Goal: Information Seeking & Learning: Find specific page/section

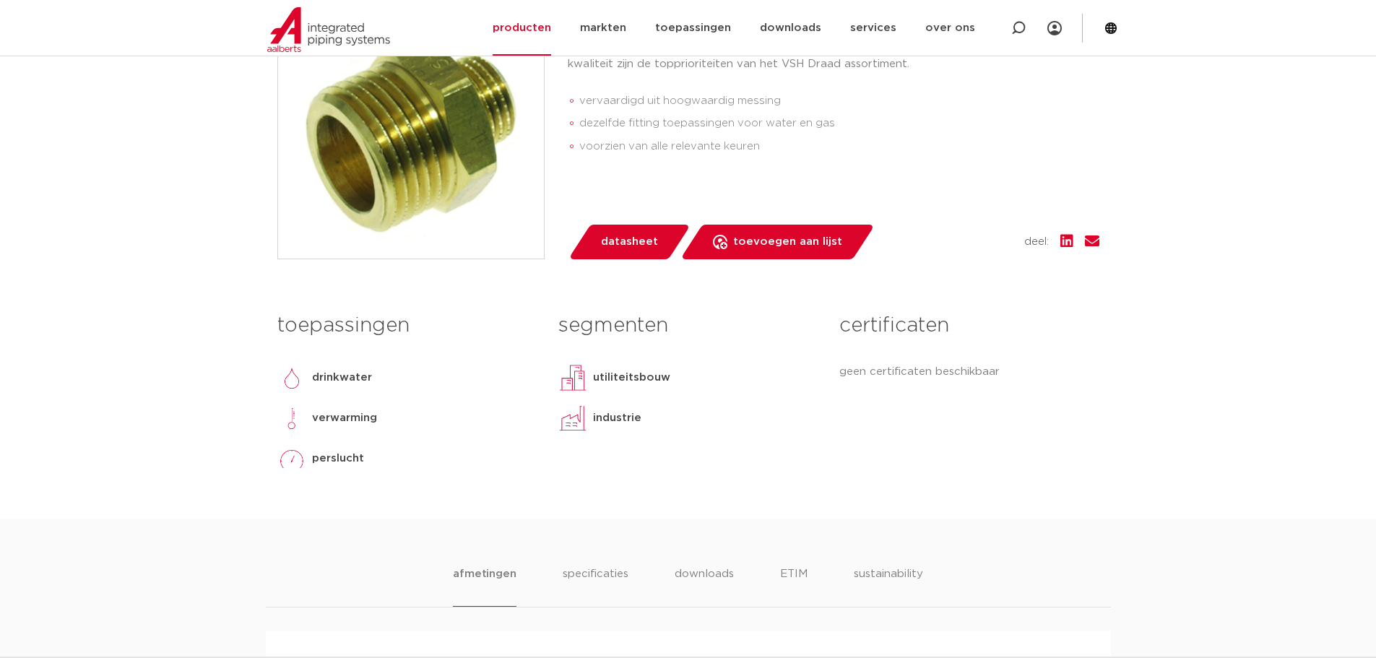
scroll to position [650, 0]
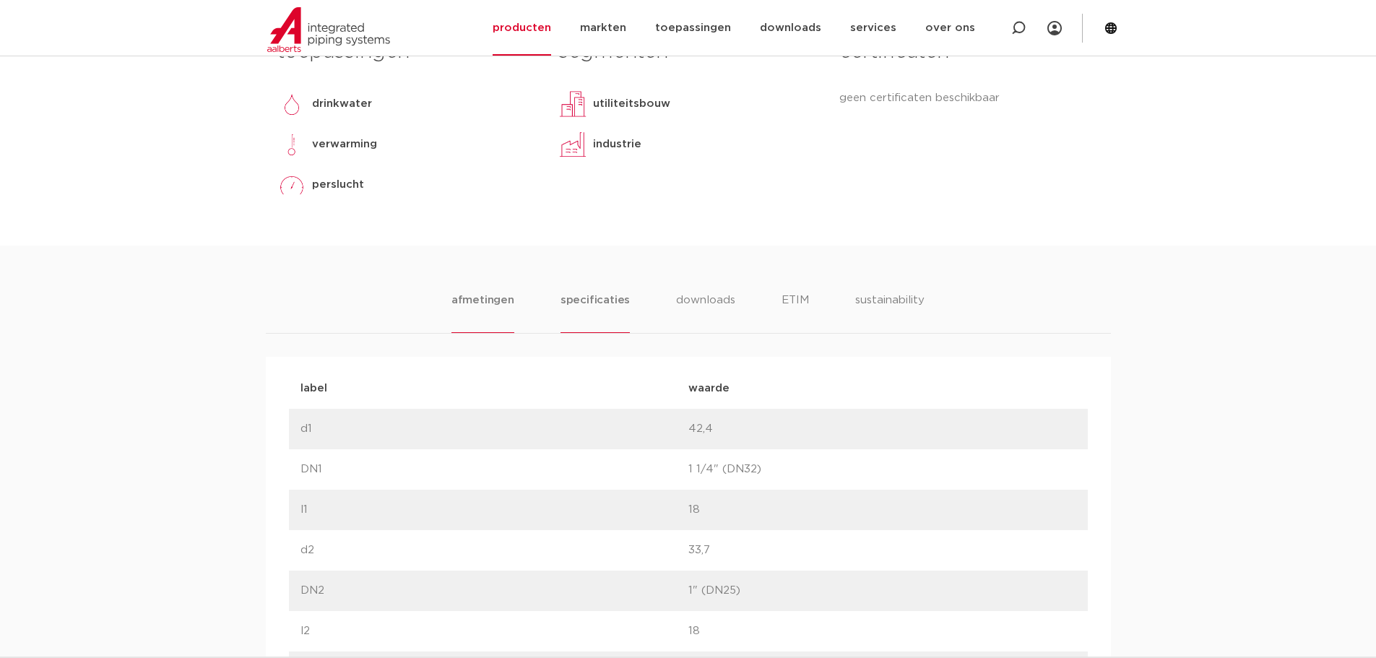
click at [590, 297] on li "specificaties" at bounding box center [595, 312] width 69 height 41
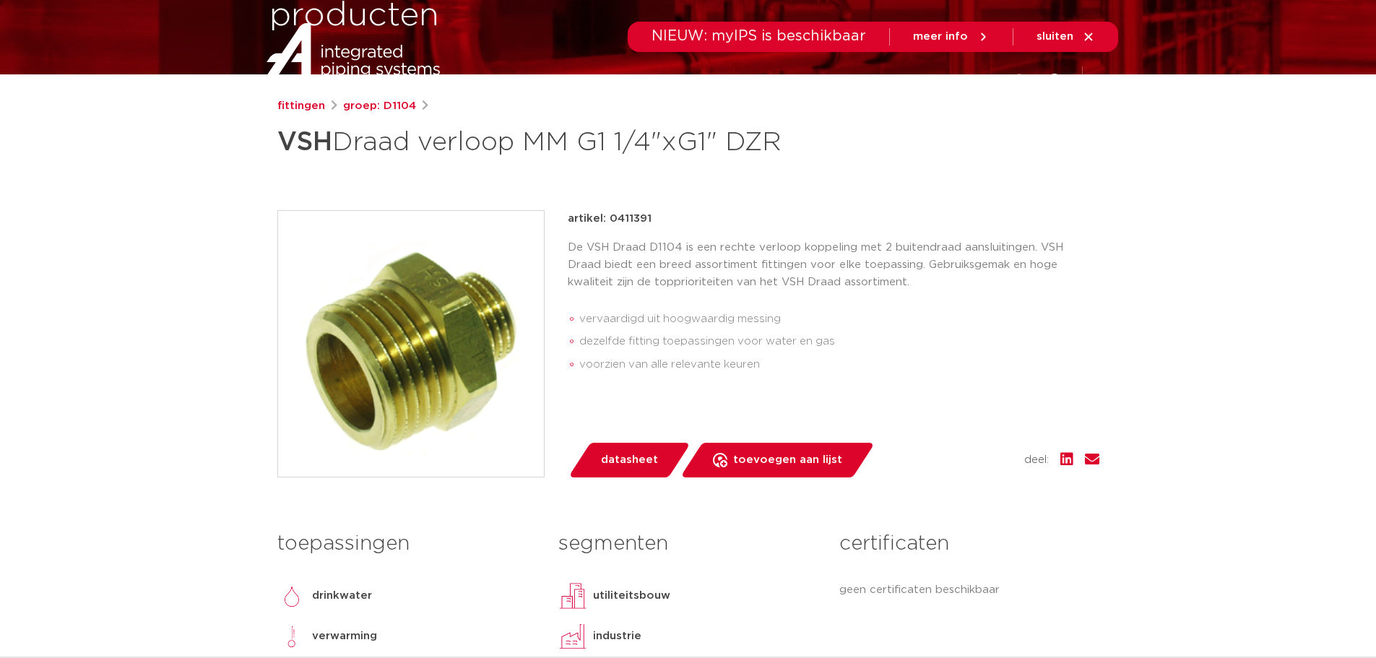
scroll to position [0, 0]
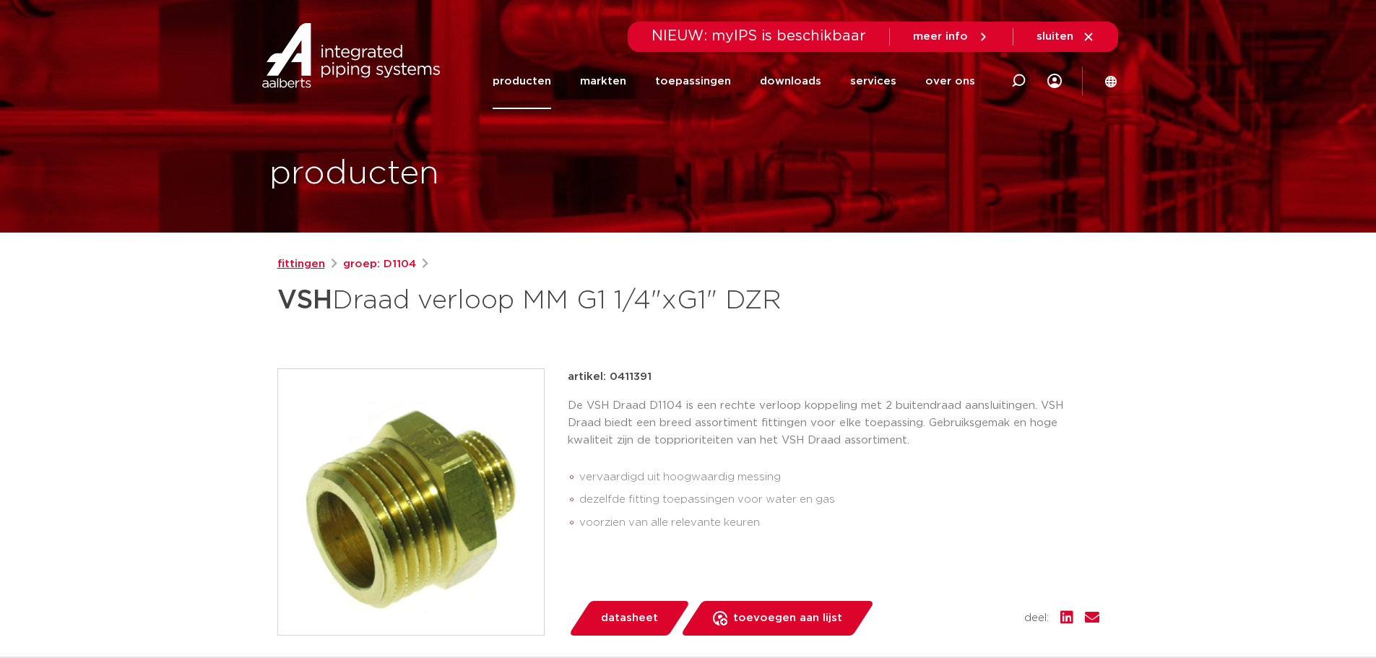
click at [307, 261] on link "fittingen" at bounding box center [301, 264] width 48 height 17
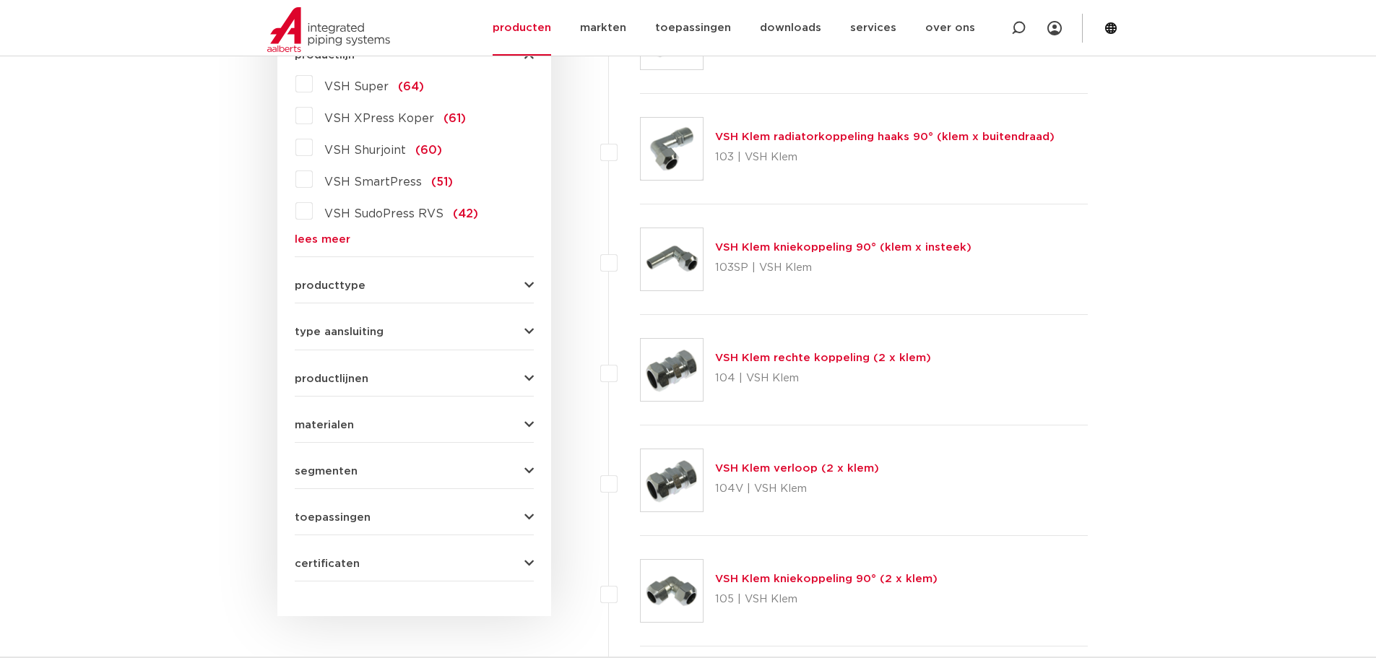
scroll to position [217, 0]
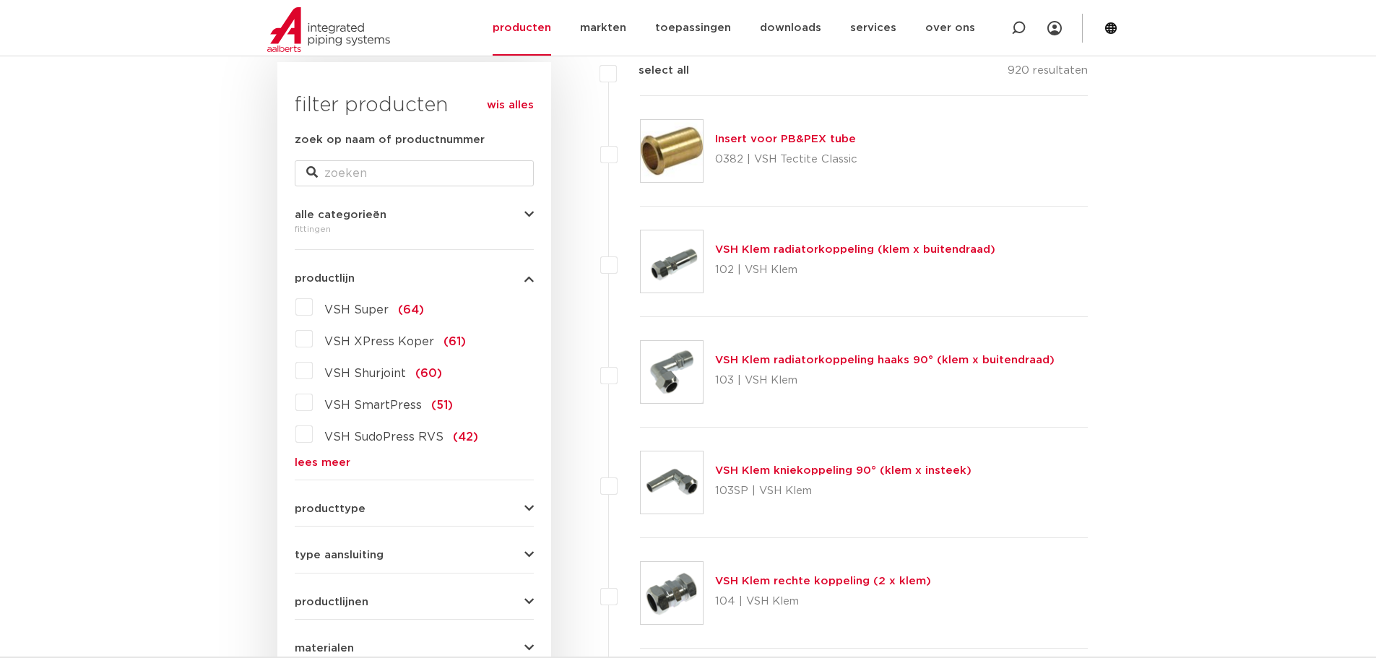
click at [391, 521] on form "zoek op naam of productnummer alle categorieën fittingen fittingen afsluiters b…" at bounding box center [414, 467] width 239 height 673
click at [351, 505] on span "producttype" at bounding box center [330, 509] width 71 height 11
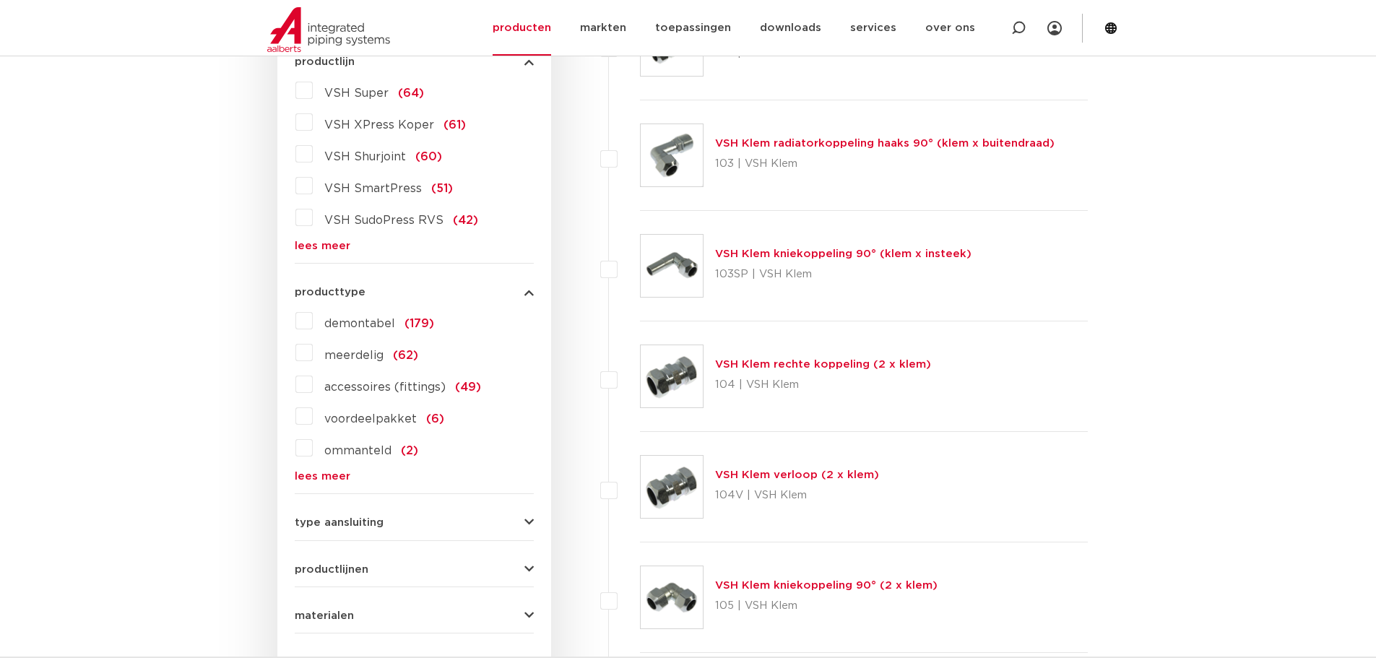
click at [353, 524] on span "type aansluiting" at bounding box center [339, 522] width 89 height 11
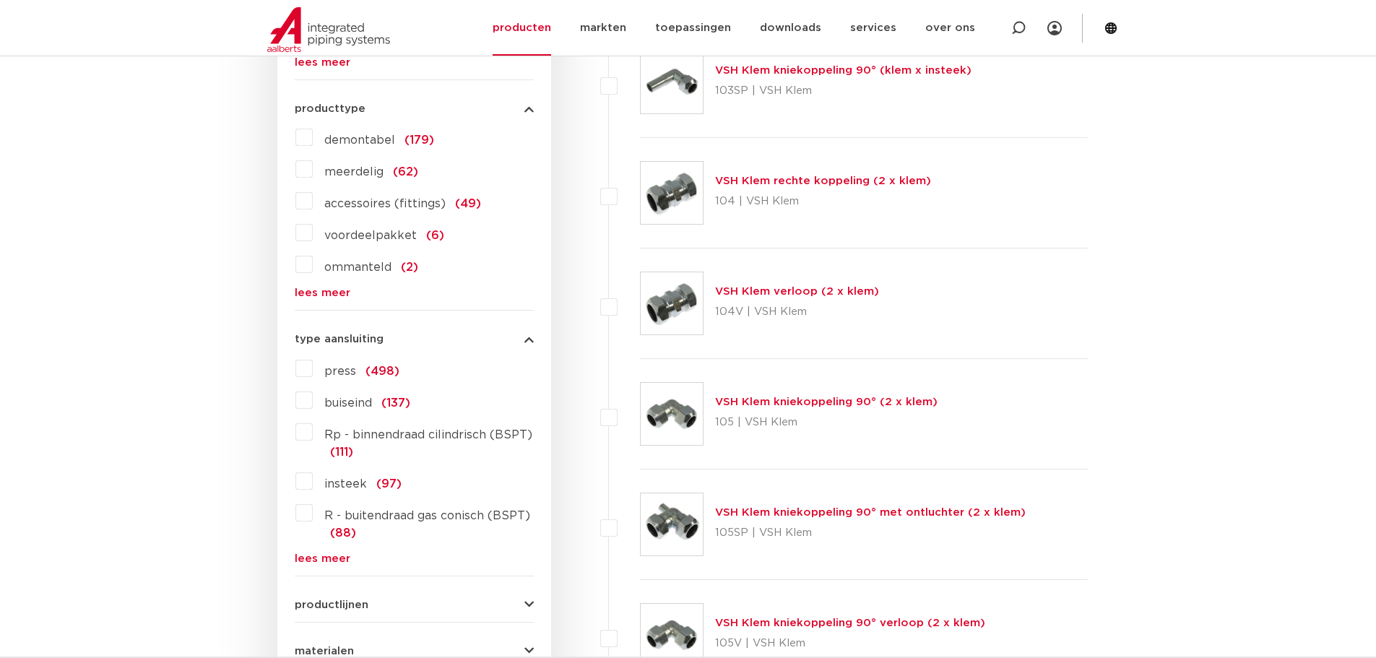
scroll to position [650, 0]
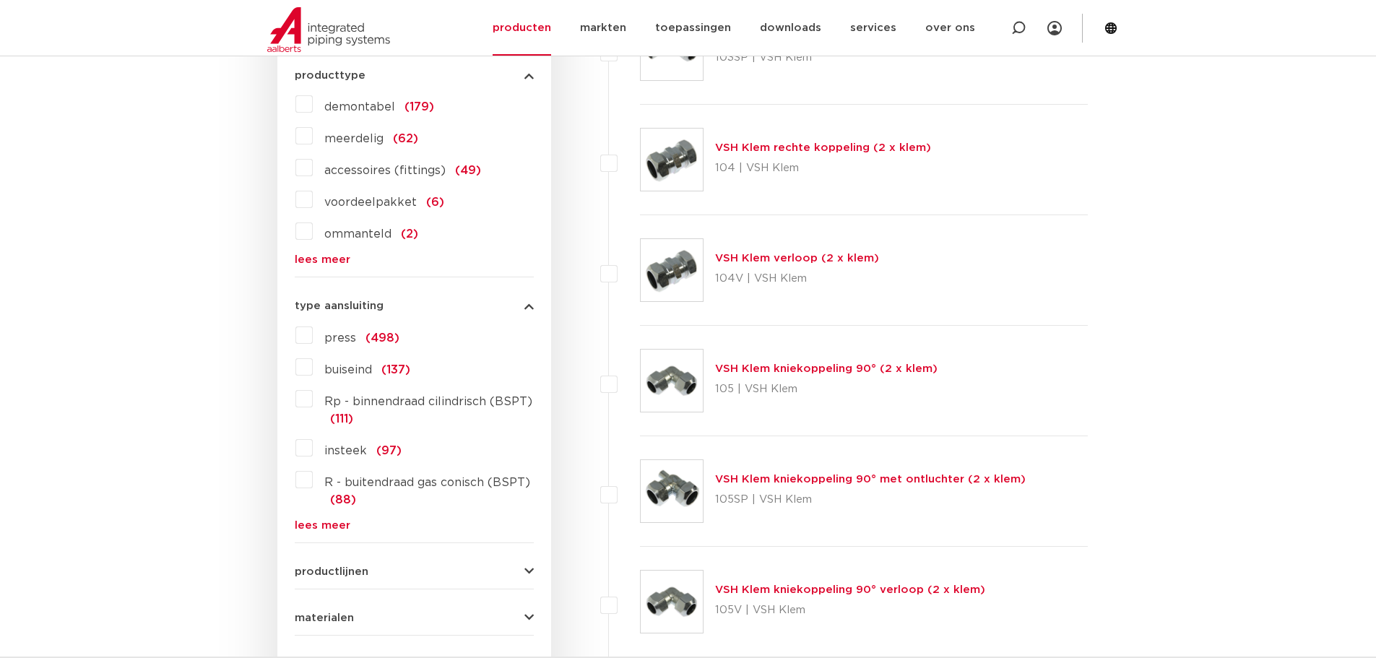
click at [390, 484] on span "R - buitendraad gas conisch (BSPT)" at bounding box center [427, 483] width 206 height 12
click at [0, 0] on input "R - buitendraad gas conisch (BSPT) (88)" at bounding box center [0, 0] width 0 height 0
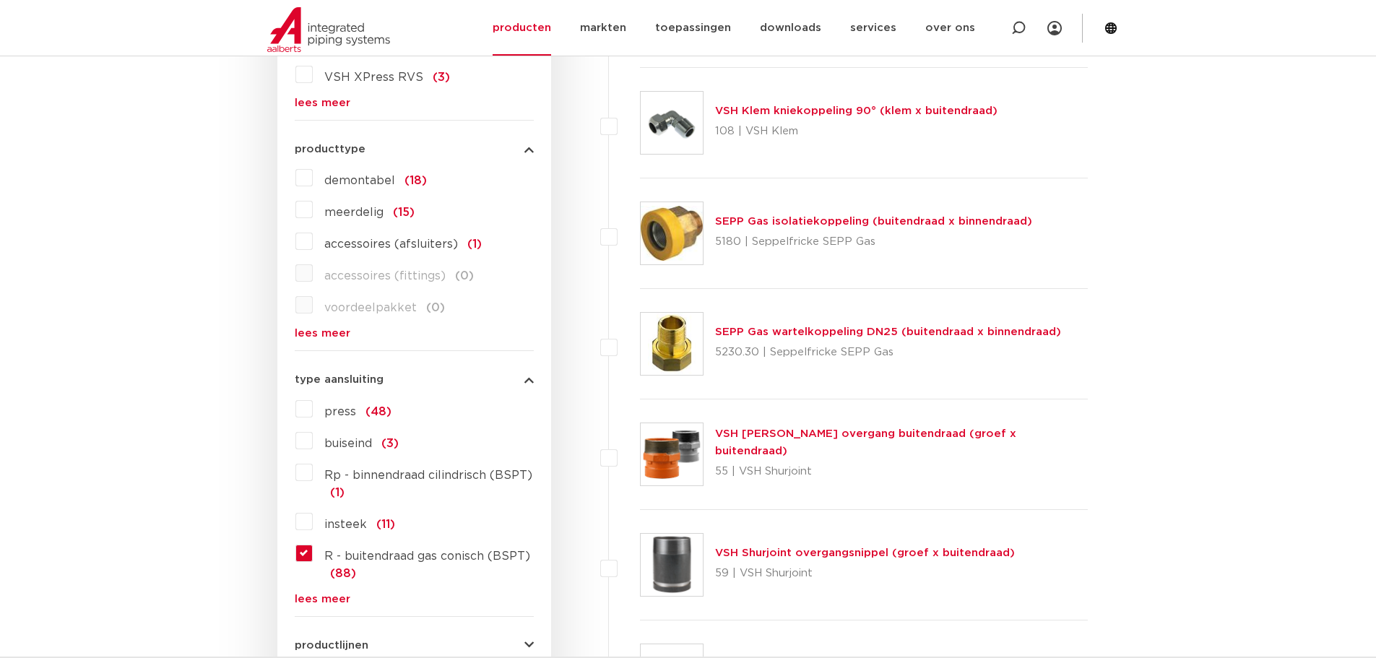
scroll to position [795, 0]
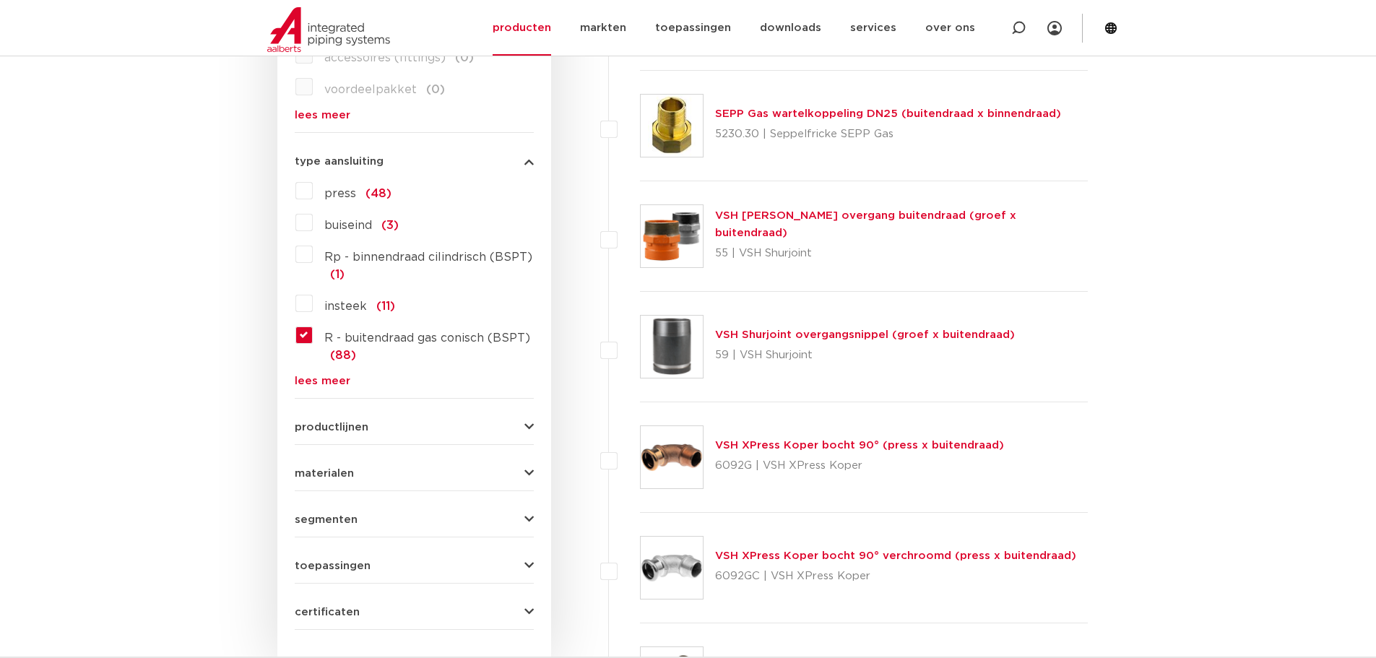
click at [355, 553] on div "toepassingen verwarming (66) perslucht (54) koeling (52) drinkwater (40) vacuüm…" at bounding box center [414, 560] width 239 height 22
click at [361, 564] on span "toepassingen" at bounding box center [333, 566] width 76 height 11
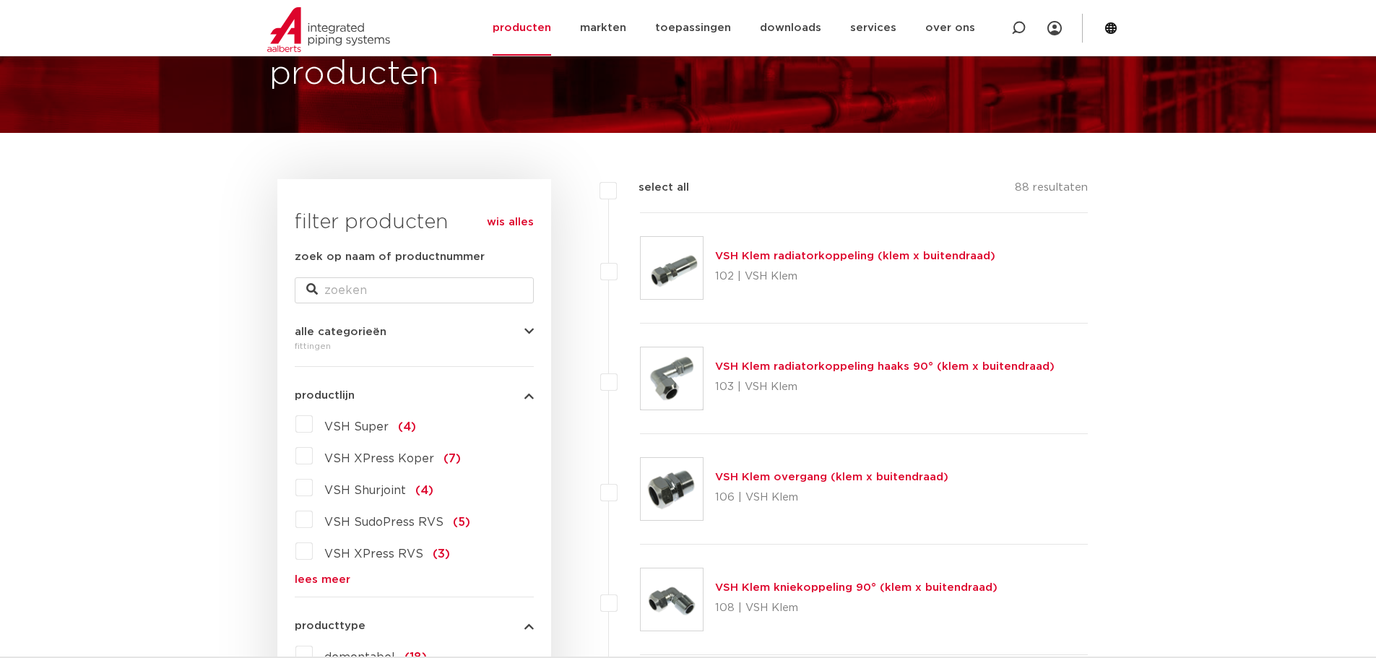
scroll to position [0, 0]
